Goal: Task Accomplishment & Management: Complete application form

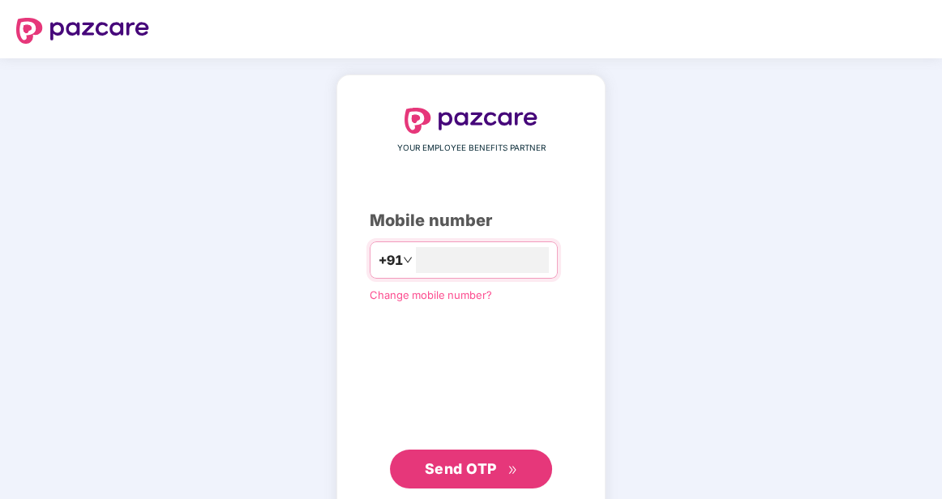
type input "**********"
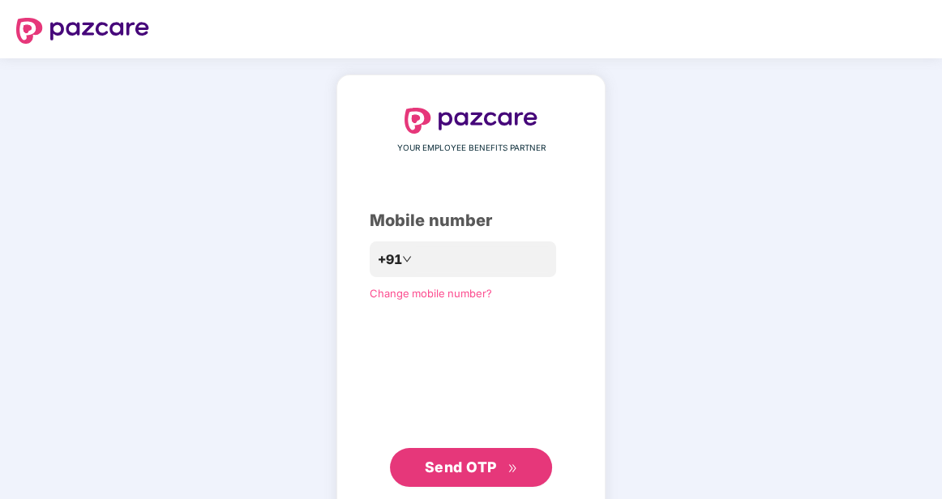
click at [453, 486] on button "Send OTP" at bounding box center [471, 467] width 162 height 39
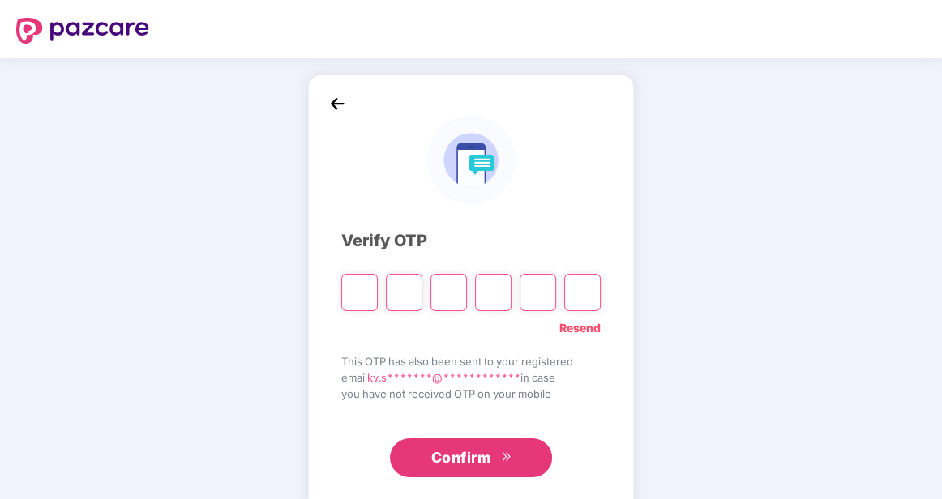
type input "*"
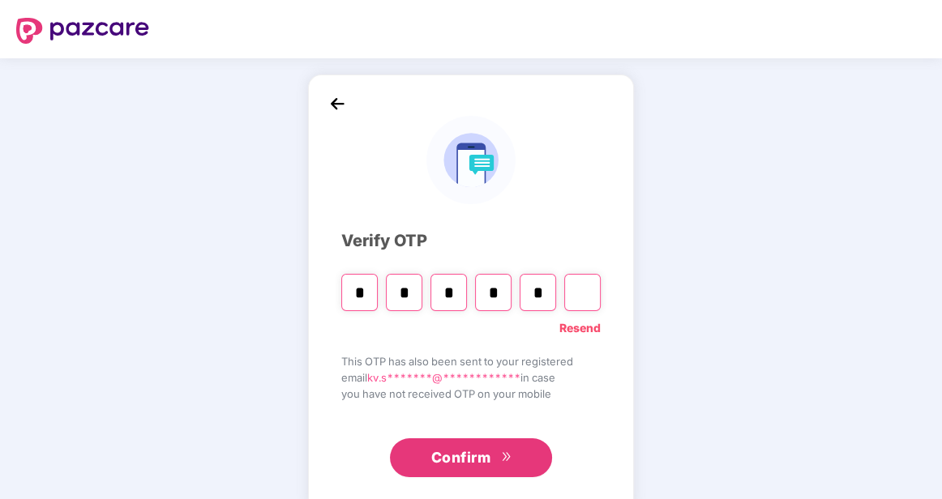
type input "*"
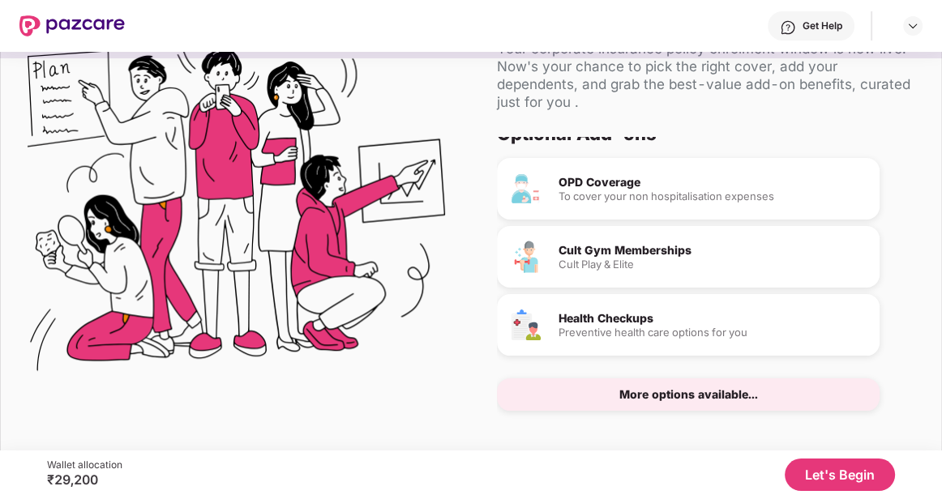
scroll to position [95, 0]
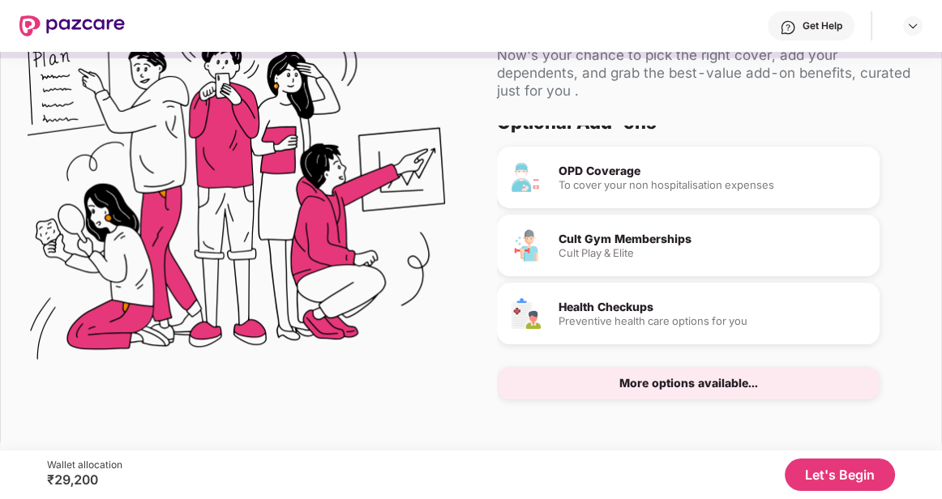
click at [836, 473] on button "Let's Begin" at bounding box center [840, 475] width 110 height 32
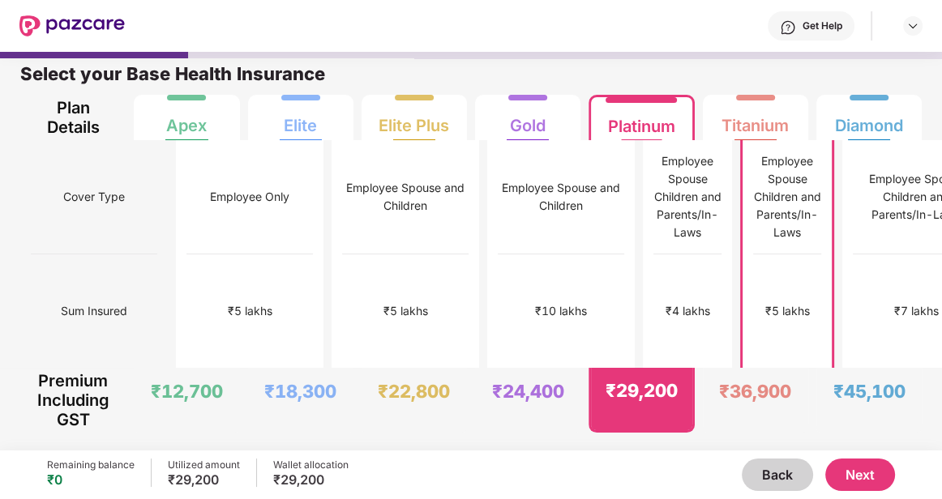
scroll to position [8, 0]
click at [222, 302] on div "₹5 lakhs" at bounding box center [250, 312] width 126 height 114
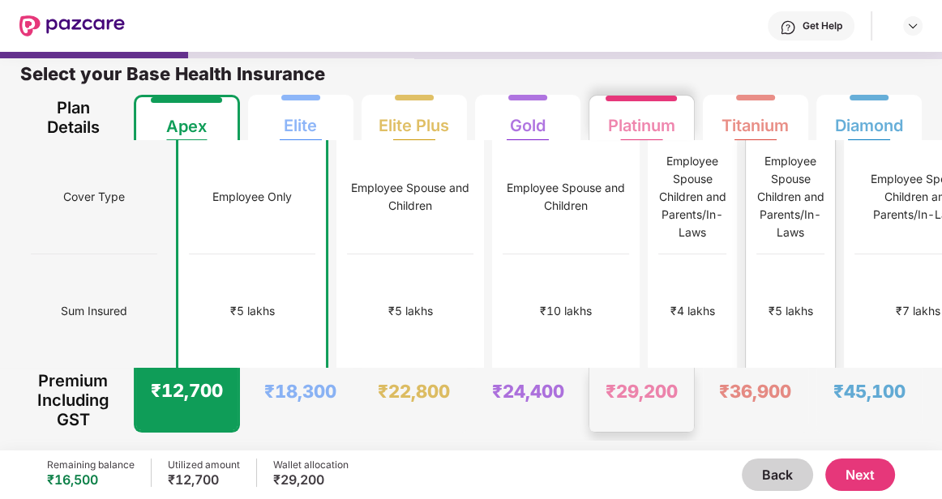
click at [757, 290] on div "₹5 lakhs" at bounding box center [791, 312] width 68 height 114
